Goal: Task Accomplishment & Management: Manage account settings

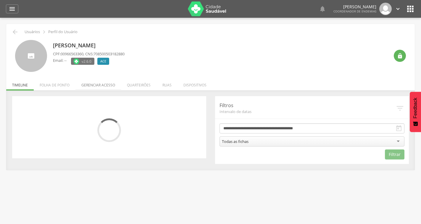
click at [107, 84] on li "Gerenciar acesso" at bounding box center [99, 84] width 46 height 14
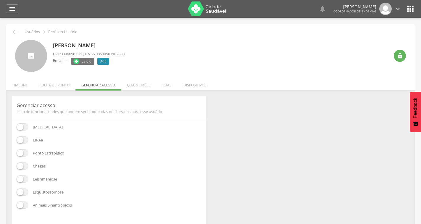
click at [22, 141] on span at bounding box center [23, 139] width 12 height 7
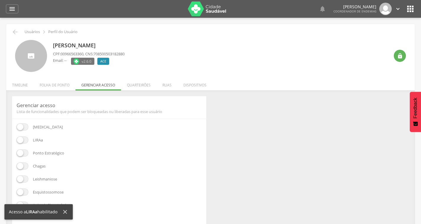
click at [24, 127] on span at bounding box center [23, 126] width 12 height 7
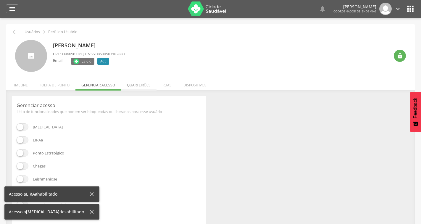
click at [144, 85] on li "Quarteirões" at bounding box center [139, 84] width 36 height 14
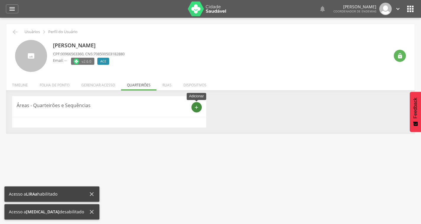
click at [196, 104] on div "add" at bounding box center [197, 107] width 10 height 10
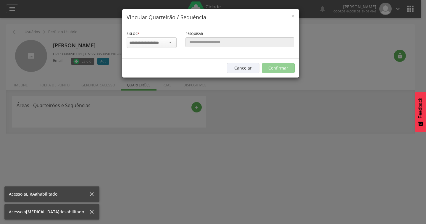
click at [150, 45] on input "select-one" at bounding box center [147, 42] width 37 height 5
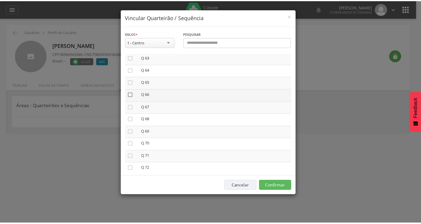
scroll to position [775, 0]
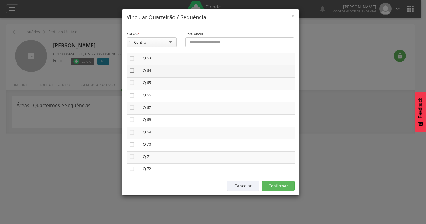
click at [132, 70] on icon "" at bounding box center [132, 71] width 6 height 6
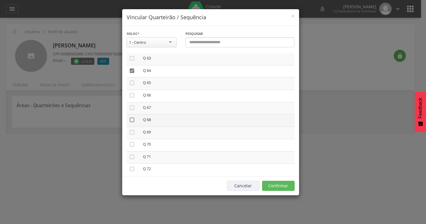
click at [132, 121] on icon "" at bounding box center [132, 120] width 6 height 6
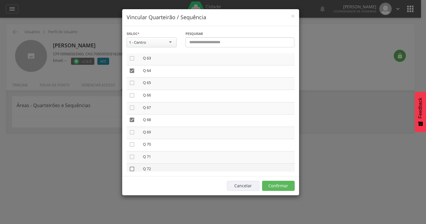
click at [132, 171] on icon "" at bounding box center [132, 169] width 6 height 6
click at [285, 182] on button "Confirmar" at bounding box center [278, 186] width 33 height 10
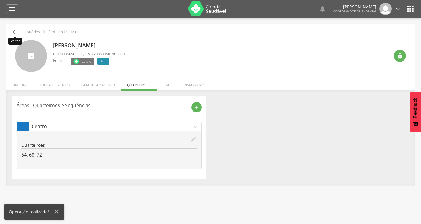
click at [17, 32] on icon "" at bounding box center [15, 31] width 7 height 7
